Goal: Task Accomplishment & Management: Complete application form

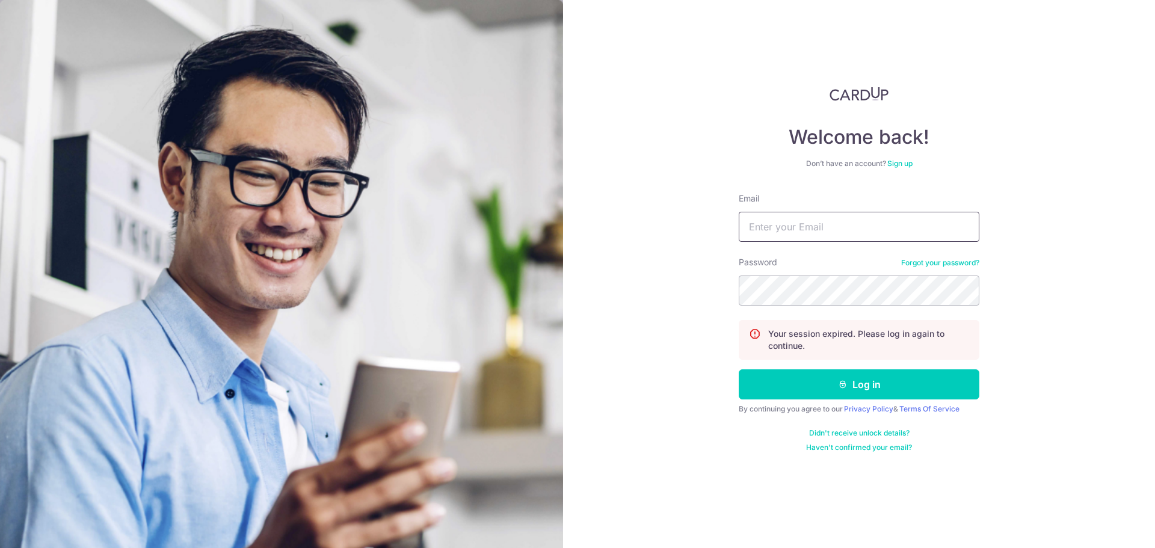
click at [878, 231] on input "Email" at bounding box center [859, 227] width 241 height 30
type input "[EMAIL_ADDRESS][DOMAIN_NAME]"
click at [739, 369] on button "Log in" at bounding box center [859, 384] width 241 height 30
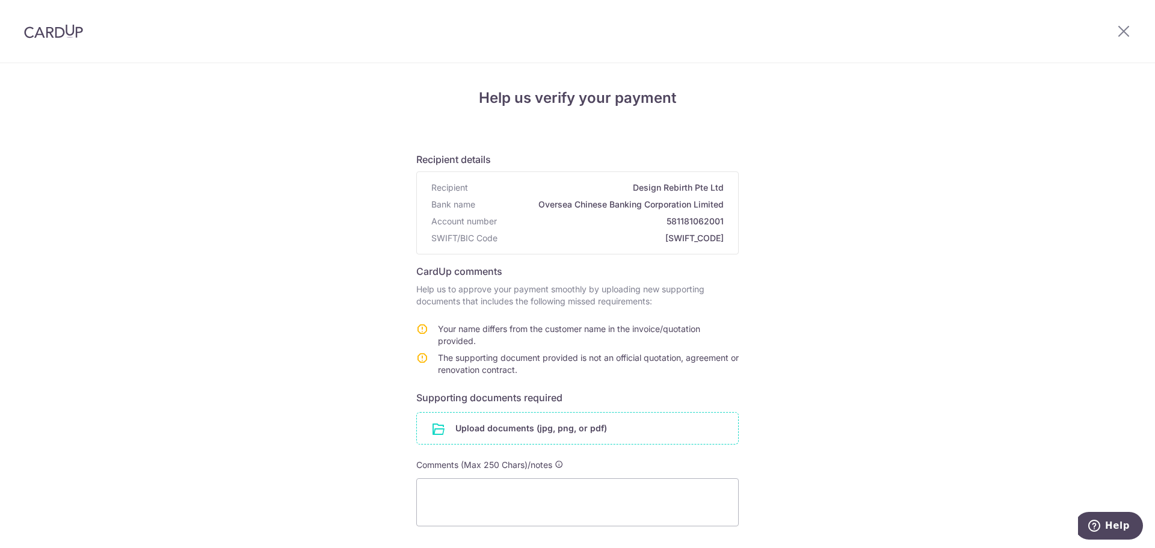
click at [550, 432] on input "file" at bounding box center [577, 428] width 321 height 31
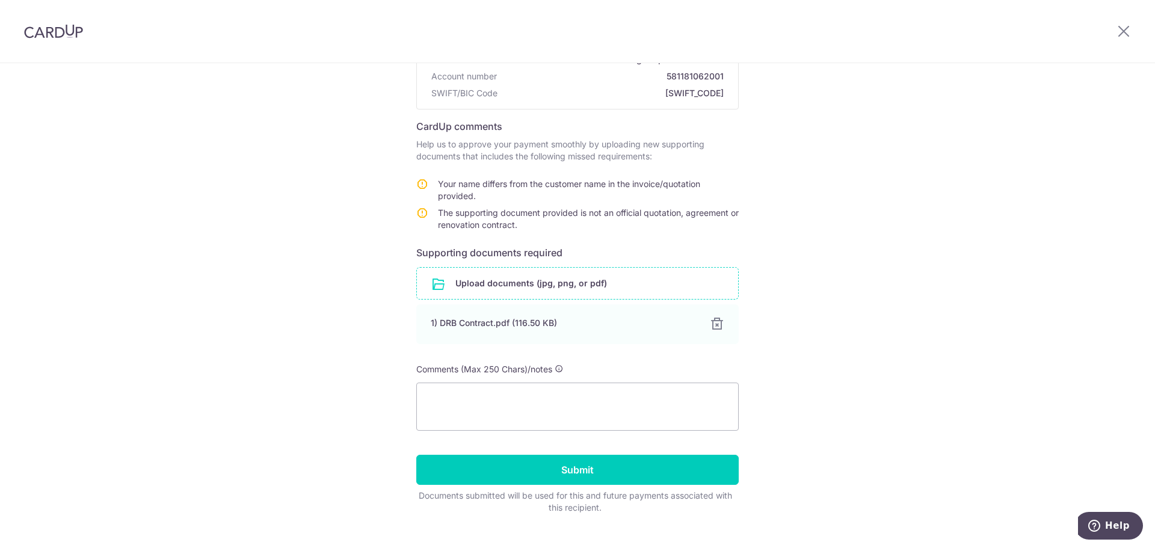
scroll to position [167, 0]
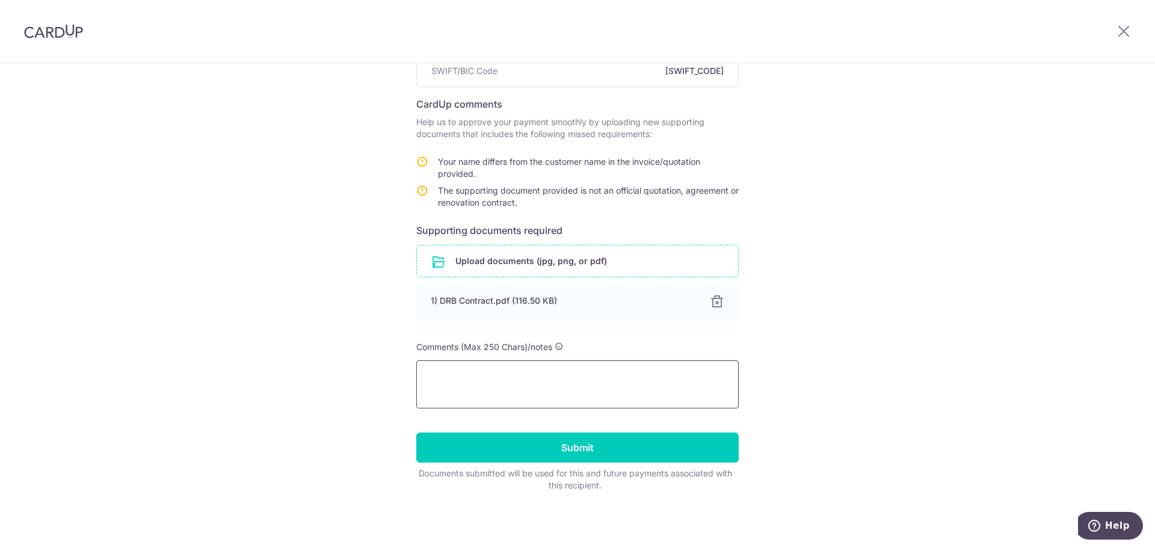
click at [541, 374] on textarea at bounding box center [577, 384] width 322 height 48
type textarea "n"
type textarea "T"
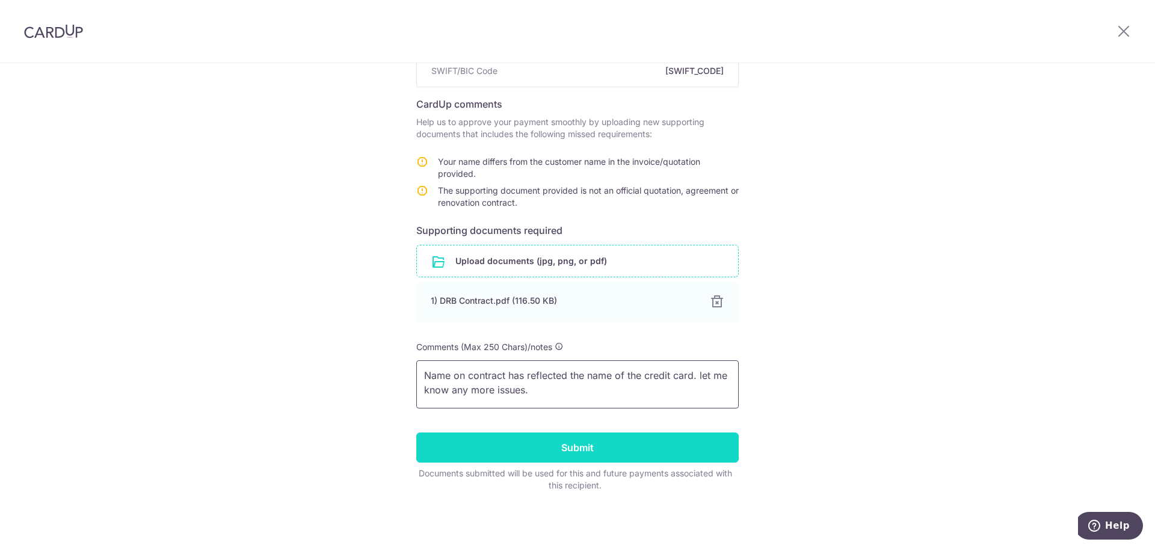
type textarea "Name on contract has reflected the name of the credit card. let me know any mor…"
click at [585, 446] on input "Submit" at bounding box center [577, 448] width 322 height 30
